Goal: Transaction & Acquisition: Purchase product/service

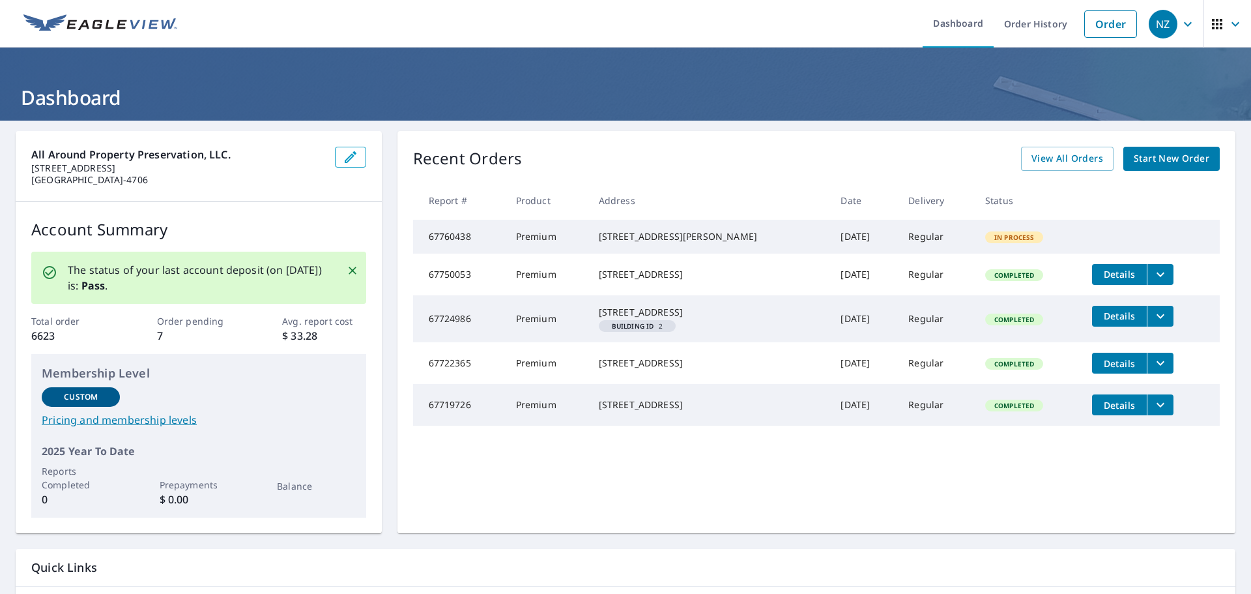
click at [1141, 156] on span "Start New Order" at bounding box center [1172, 159] width 76 height 16
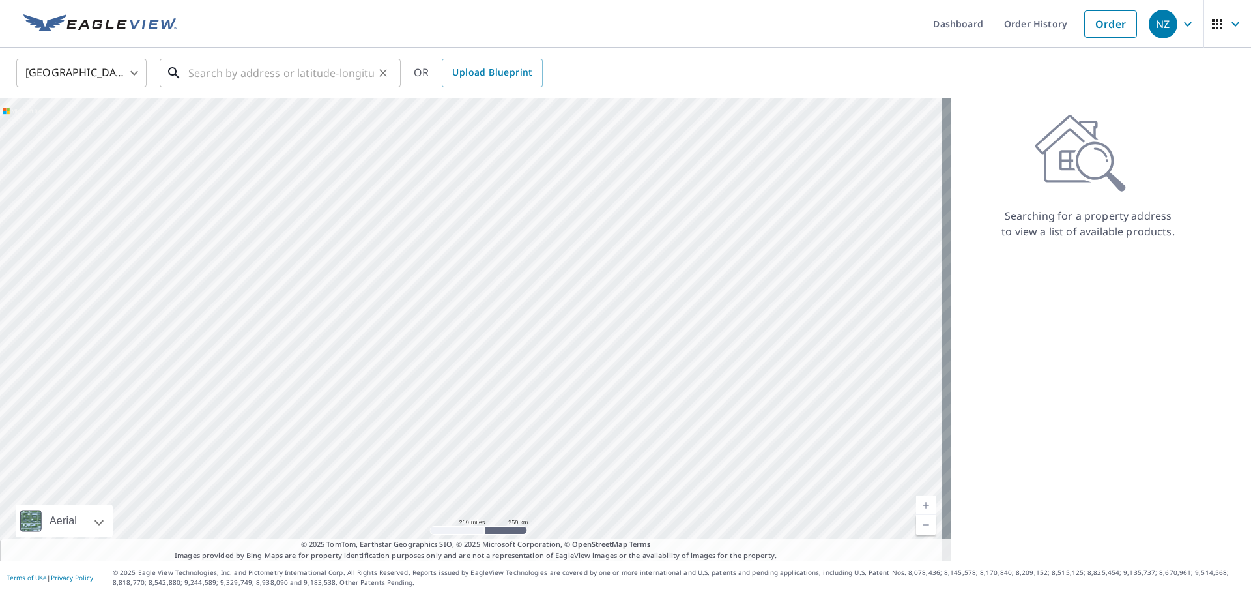
click at [280, 71] on input "text" at bounding box center [281, 73] width 186 height 36
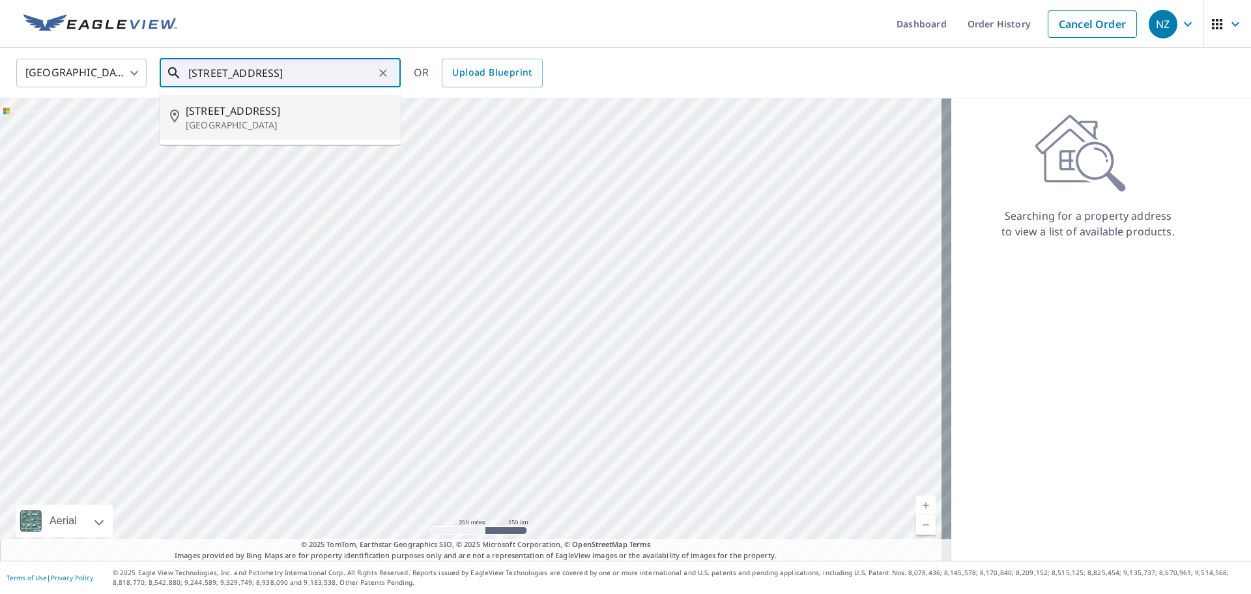
click at [291, 113] on span "[STREET_ADDRESS]" at bounding box center [288, 111] width 205 height 16
type input "[STREET_ADDRESS]"
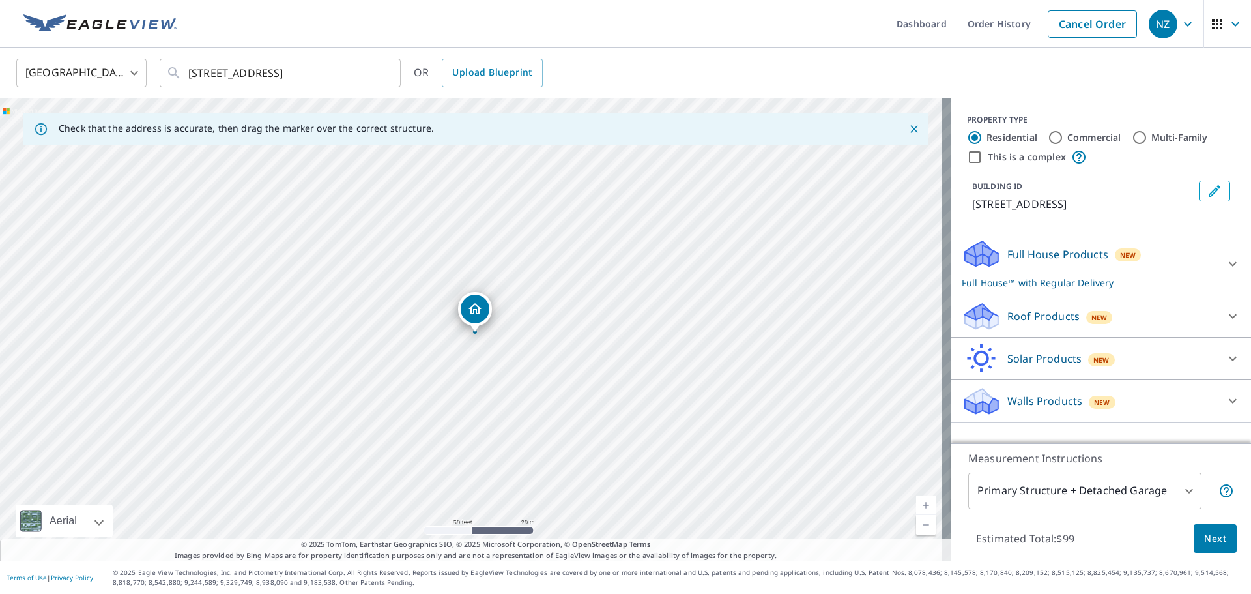
click at [1059, 263] on div "Full House Products New Full House™ with Regular Delivery" at bounding box center [1089, 264] width 255 height 51
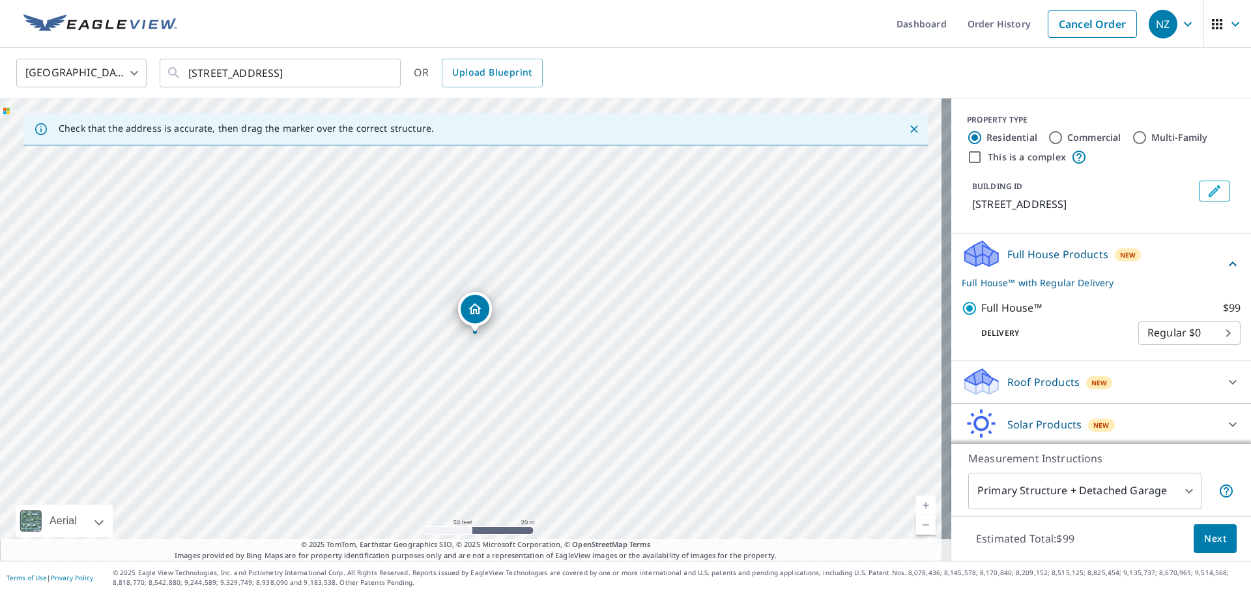
click at [1177, 497] on body "NZ [GEOGRAPHIC_DATA] Dashboard Order History Cancel Order NZ [GEOGRAPHIC_DATA] …" at bounding box center [625, 297] width 1251 height 594
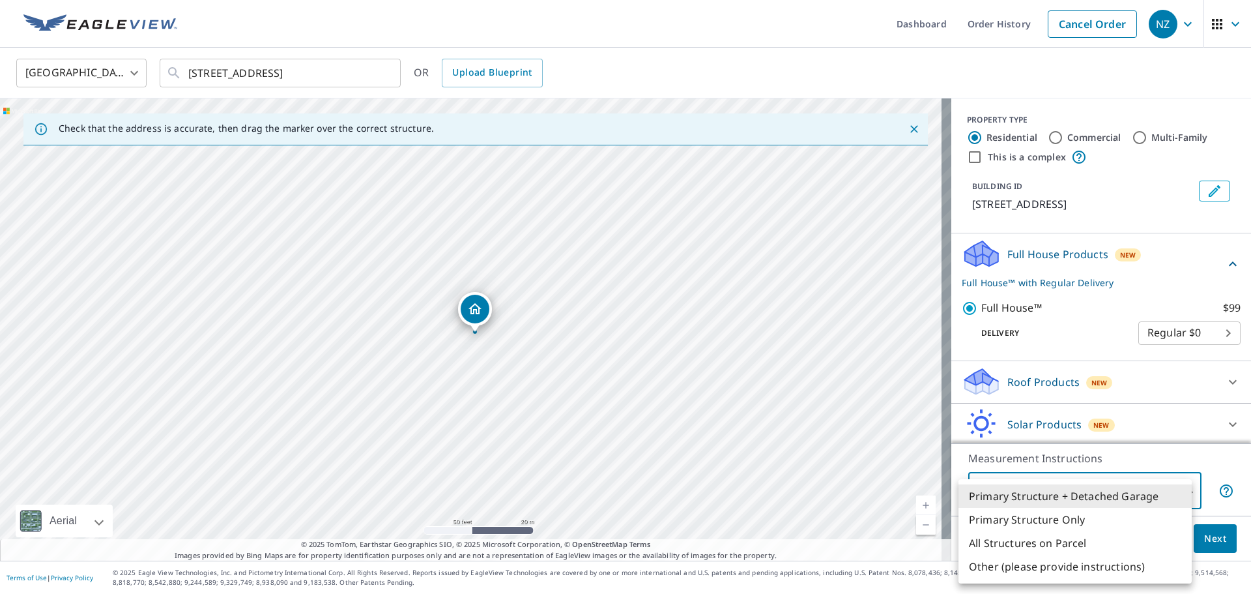
click at [1103, 519] on li "Primary Structure Only" at bounding box center [1075, 519] width 233 height 23
type input "2"
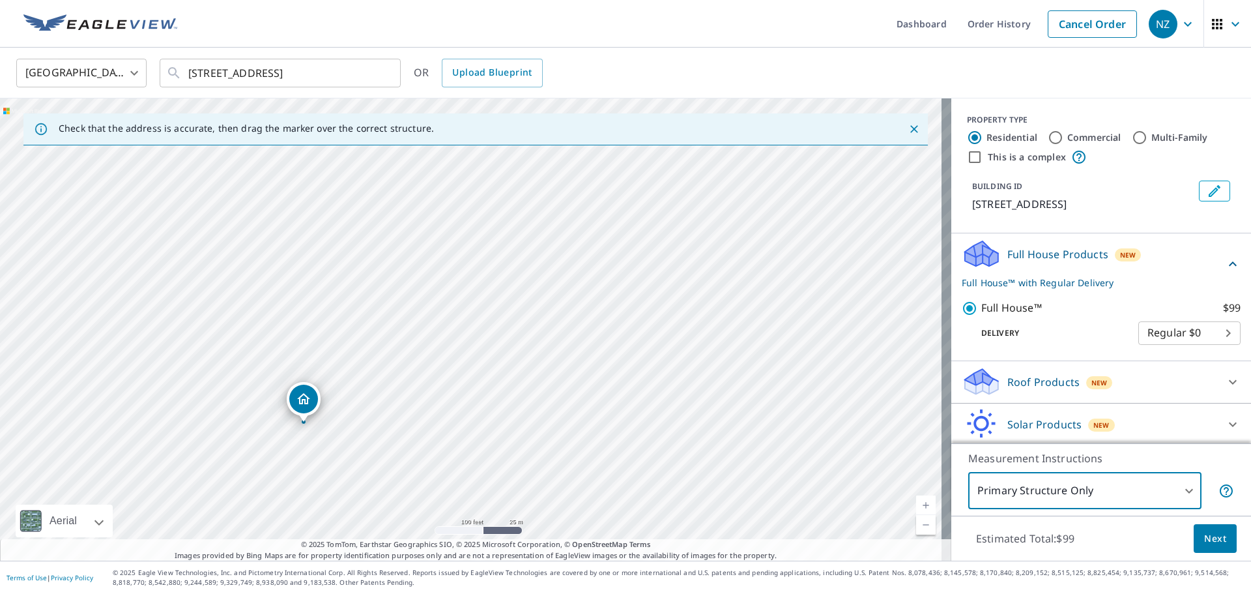
click at [1213, 538] on span "Next" at bounding box center [1215, 539] width 22 height 16
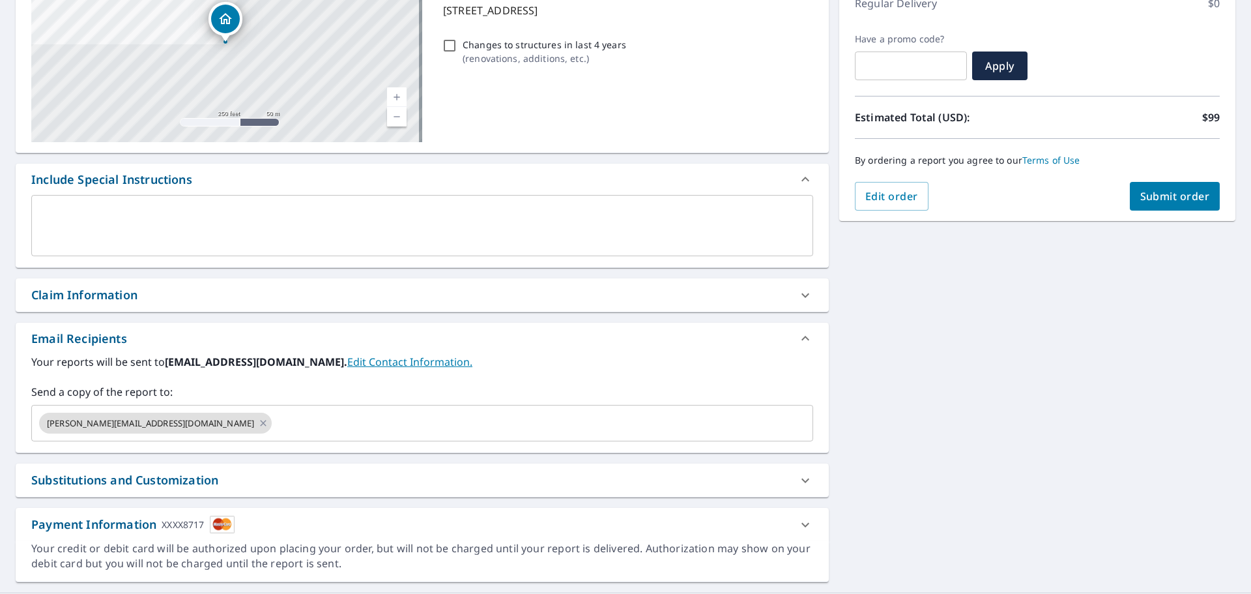
scroll to position [196, 0]
click at [274, 428] on input "text" at bounding box center [531, 422] width 514 height 25
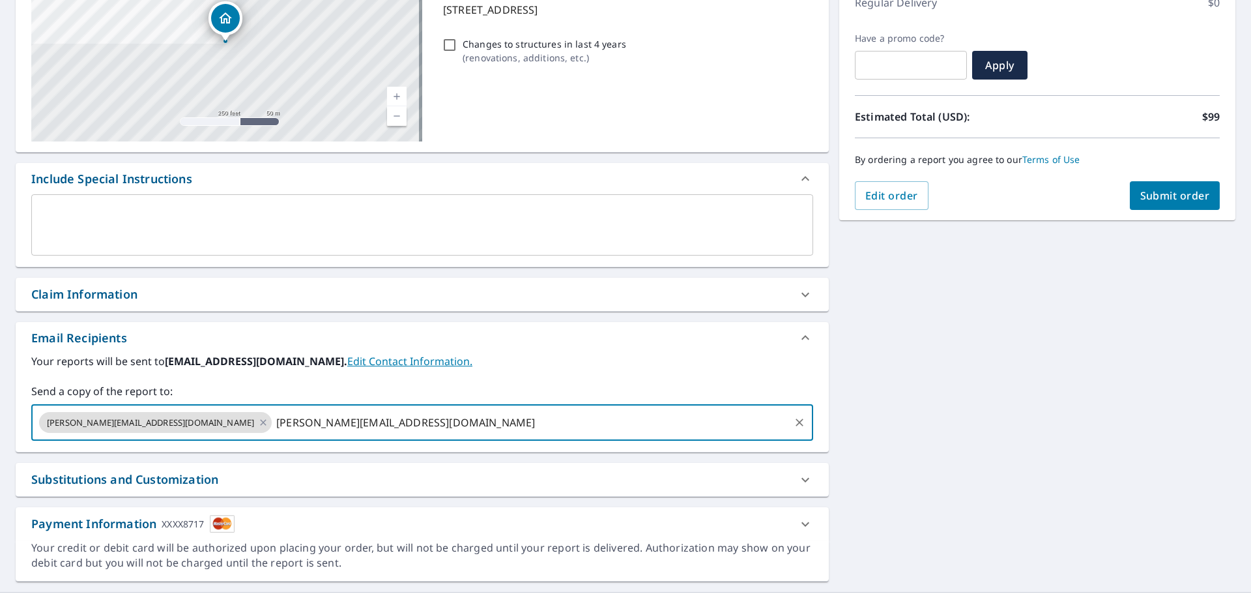
type input "[PERSON_NAME][EMAIL_ADDRESS][DOMAIN_NAME]"
click at [549, 392] on label "Send a copy of the report to:" at bounding box center [422, 391] width 782 height 16
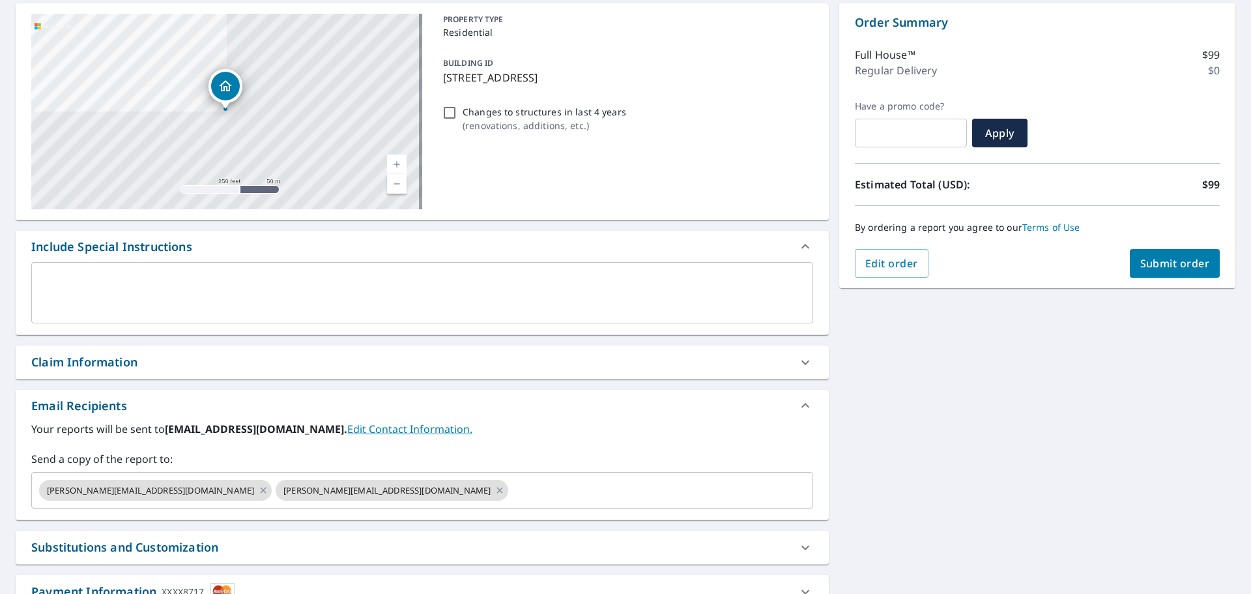
scroll to position [65, 0]
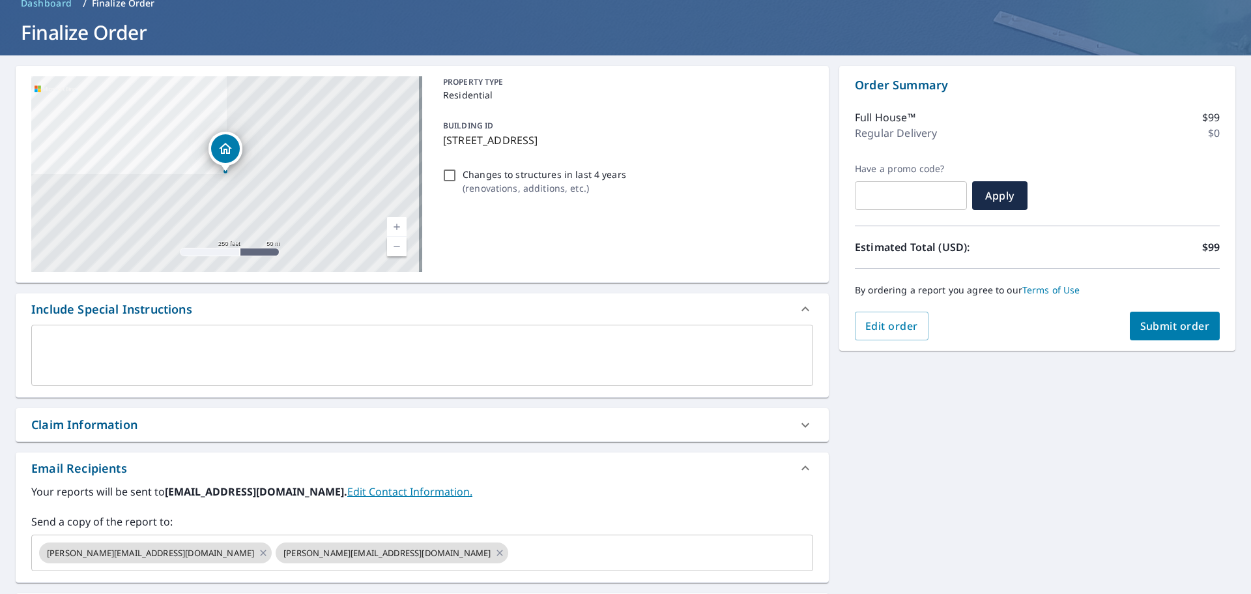
click at [1169, 332] on span "Submit order" at bounding box center [1176, 326] width 70 height 14
checkbox input "true"
